Goal: Navigation & Orientation: Find specific page/section

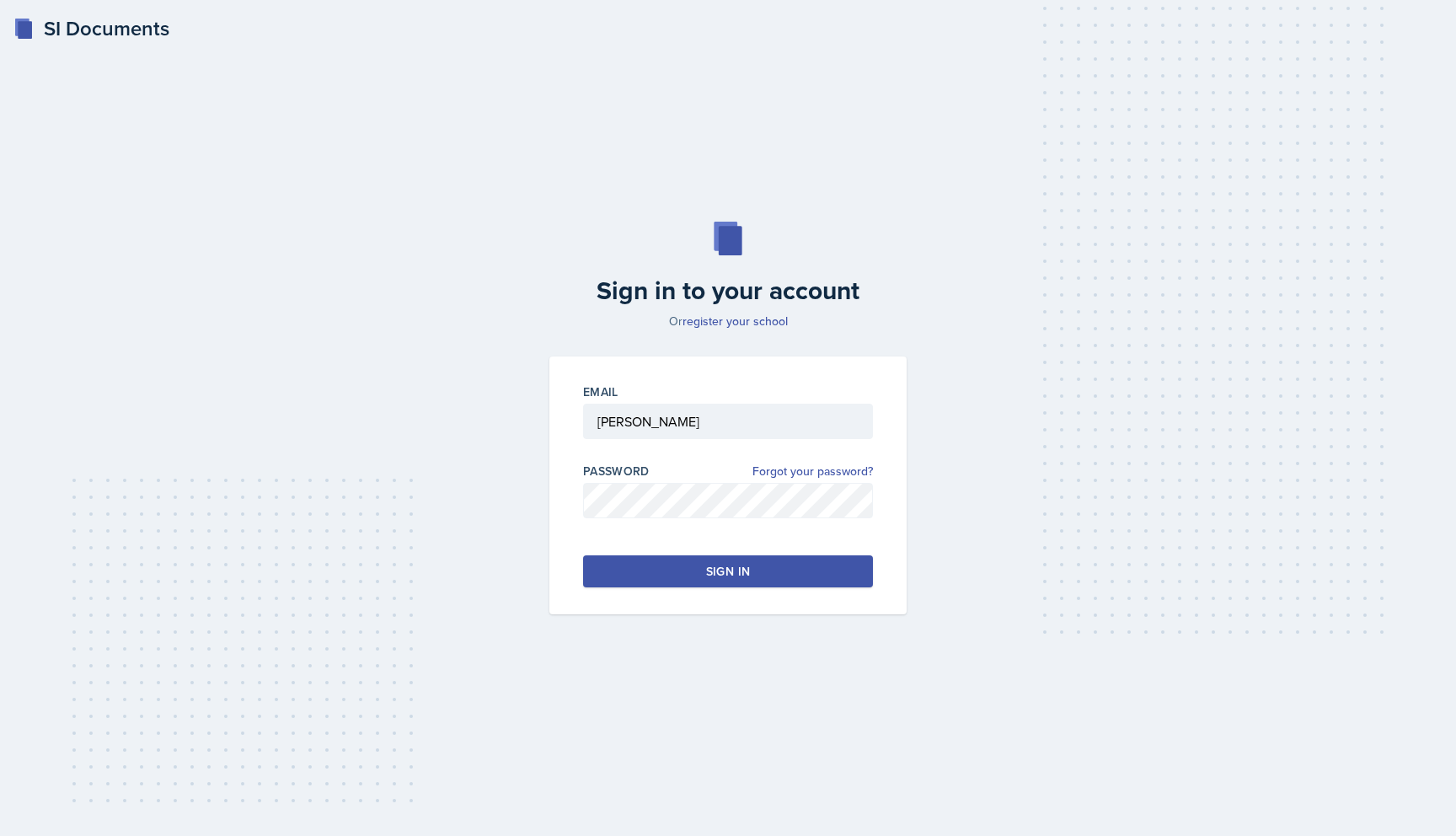
click at [708, 577] on div "Sign in" at bounding box center [728, 571] width 44 height 17
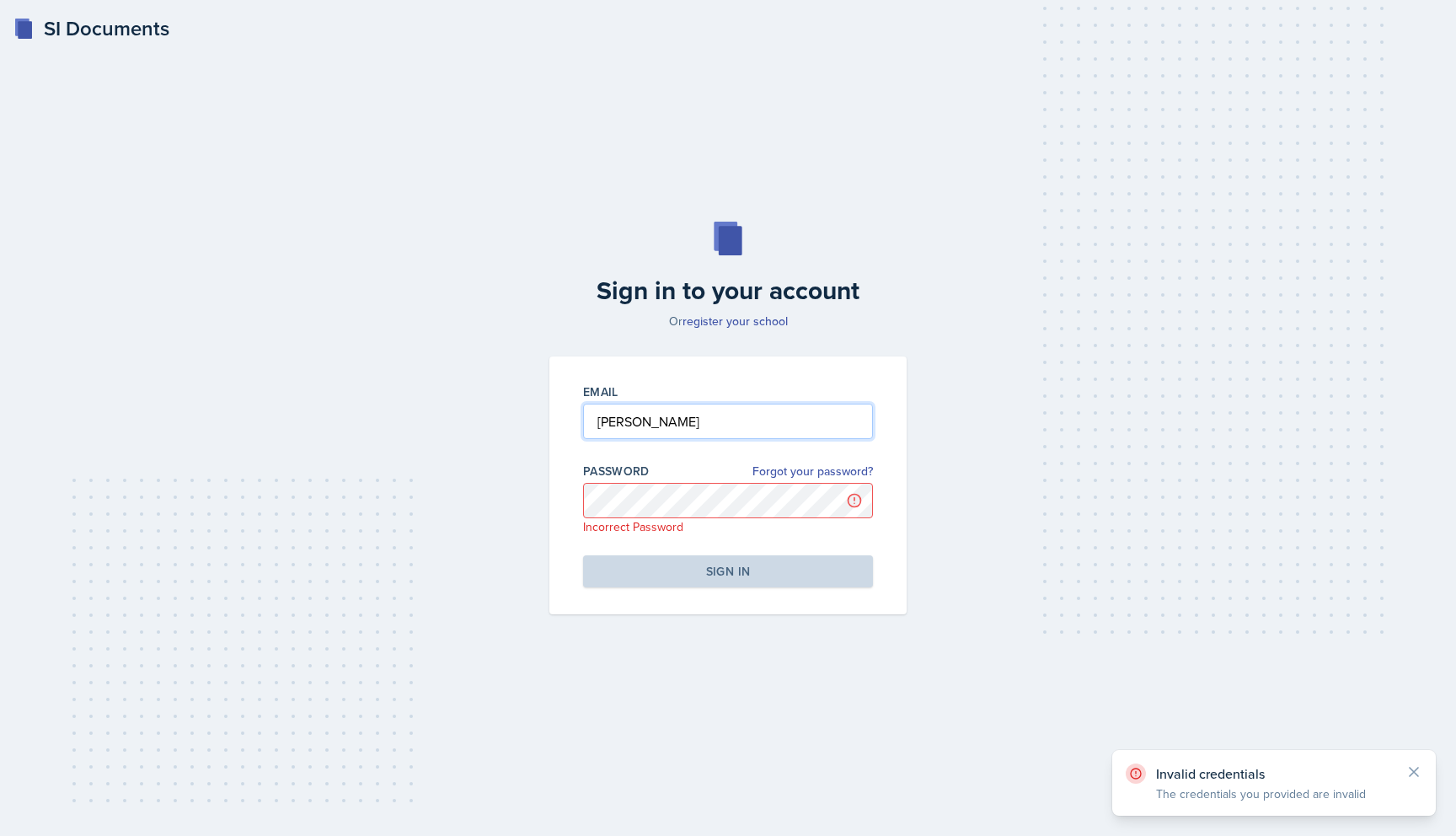
click at [701, 433] on input "[PERSON_NAME]" at bounding box center [728, 421] width 290 height 36
type input "[EMAIL_ADDRESS][DOMAIN_NAME]"
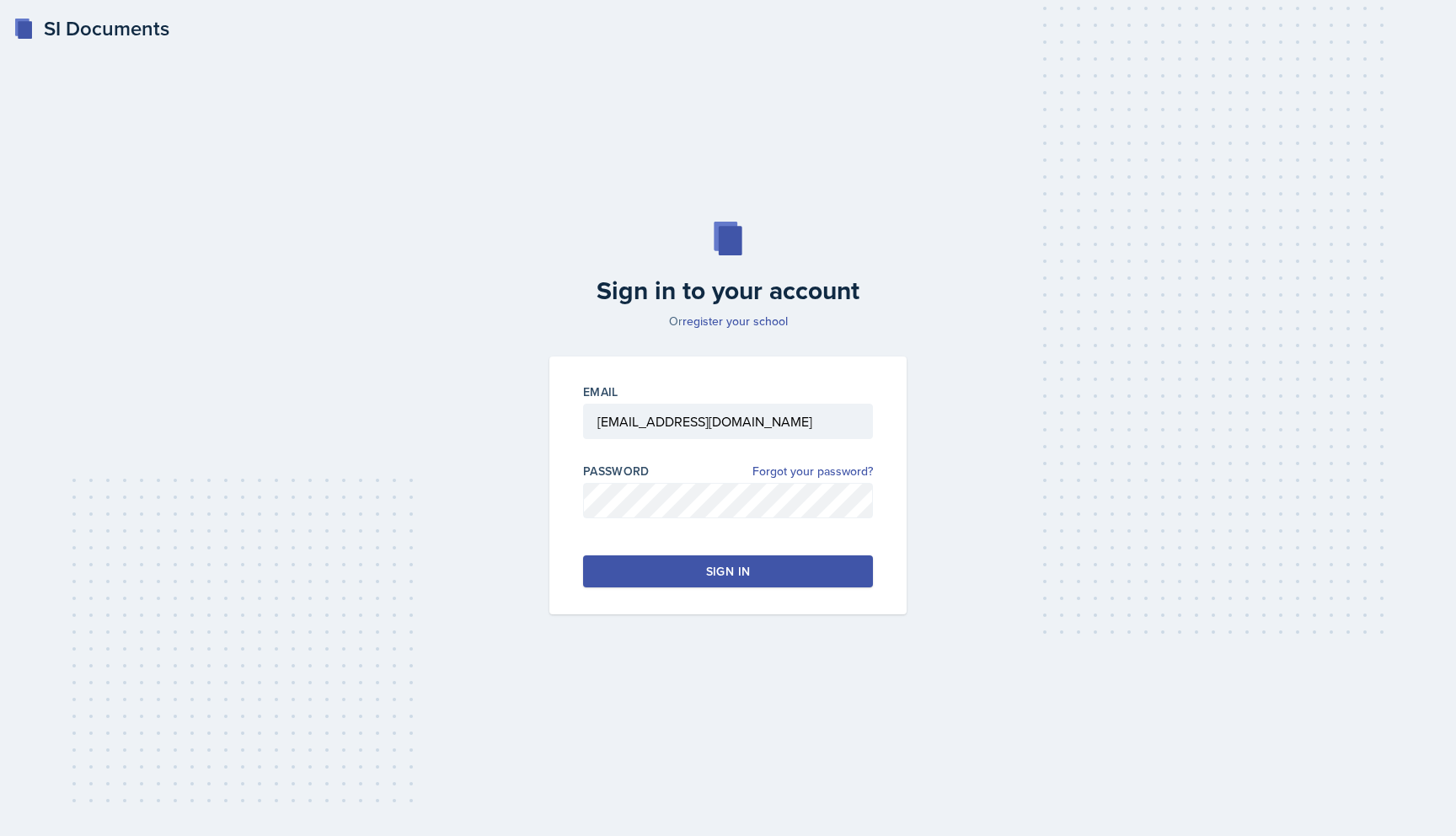
click at [708, 575] on div "Sign in" at bounding box center [728, 571] width 44 height 17
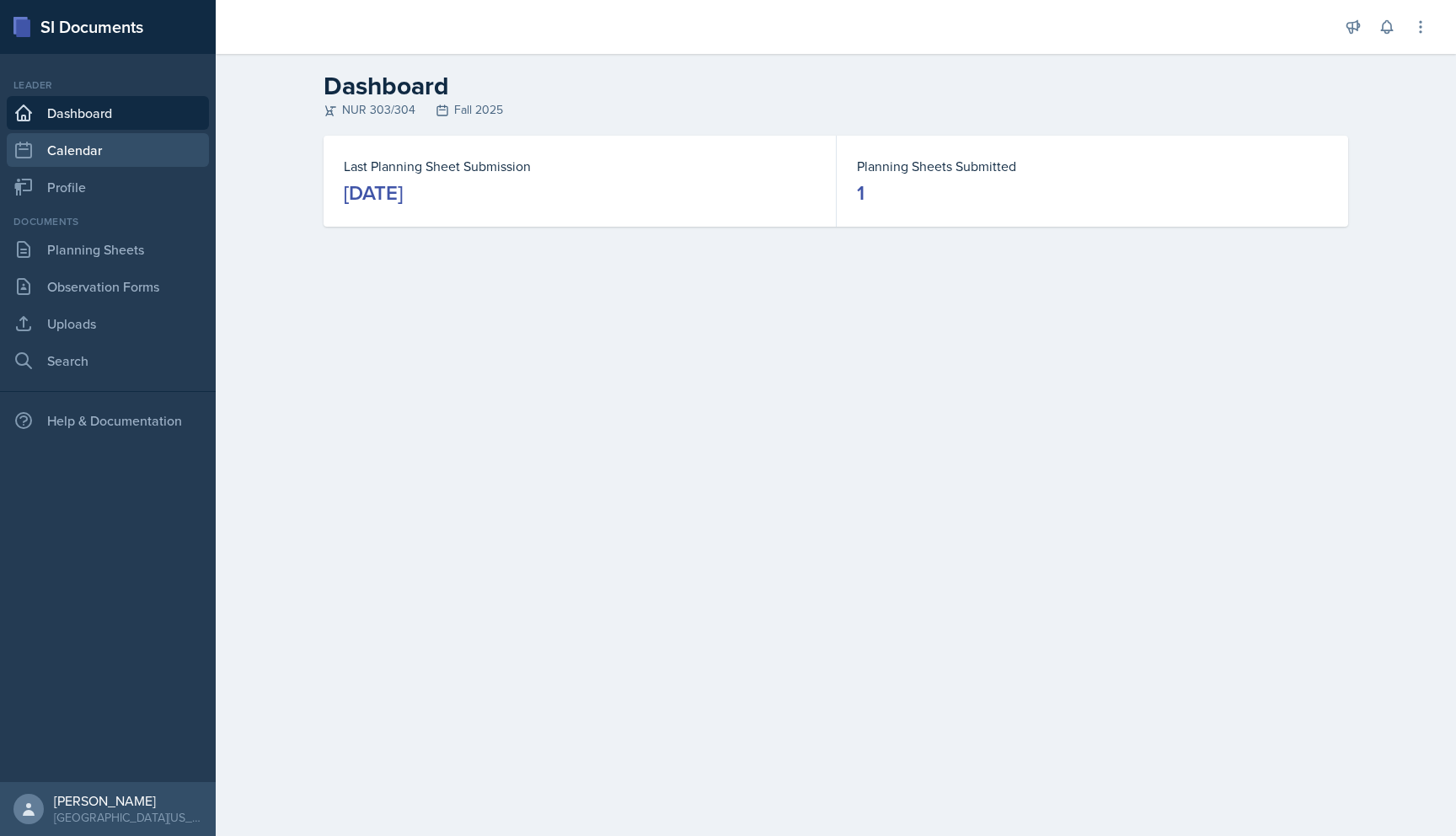
click at [91, 148] on link "Calendar" at bounding box center [107, 150] width 202 height 34
